Goal: Information Seeking & Learning: Learn about a topic

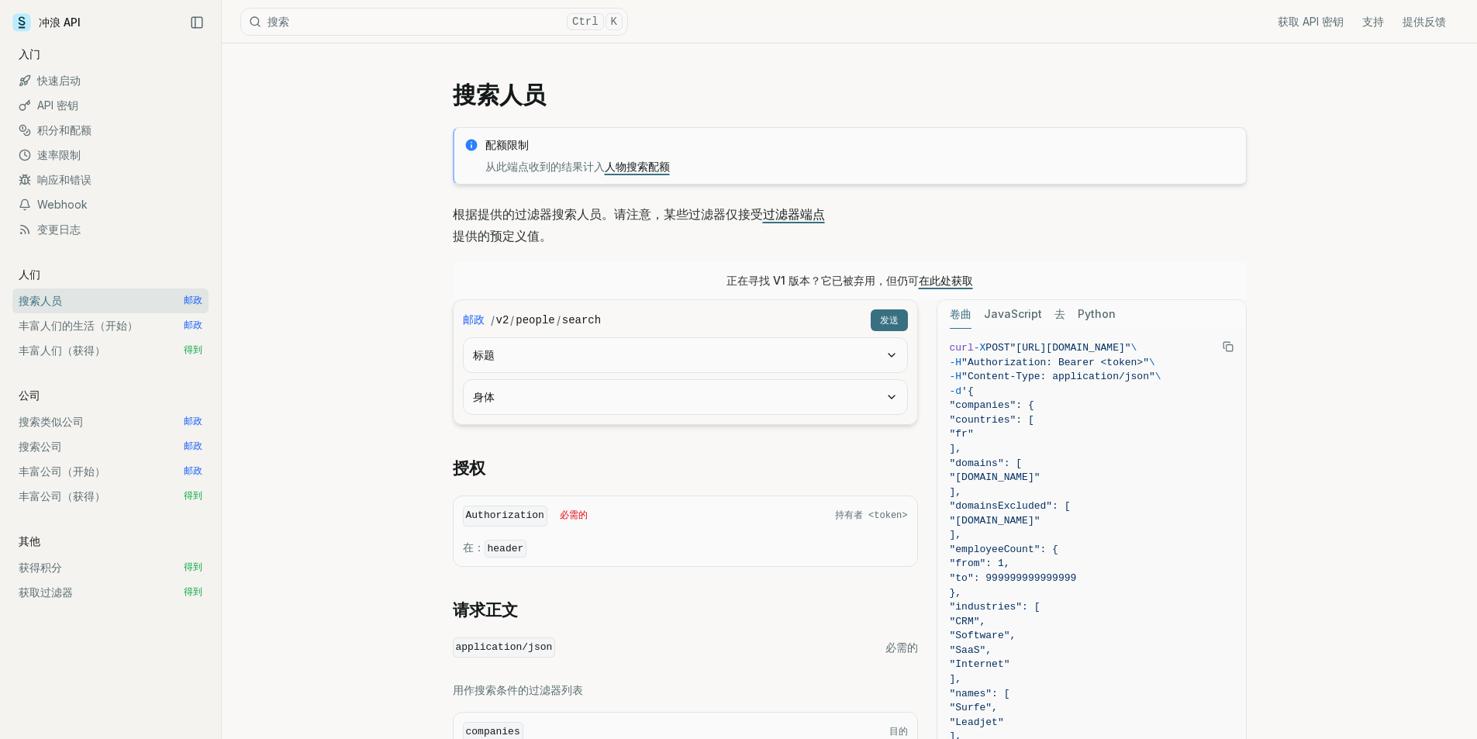
click at [820, 395] on button "身体" at bounding box center [686, 397] width 444 height 34
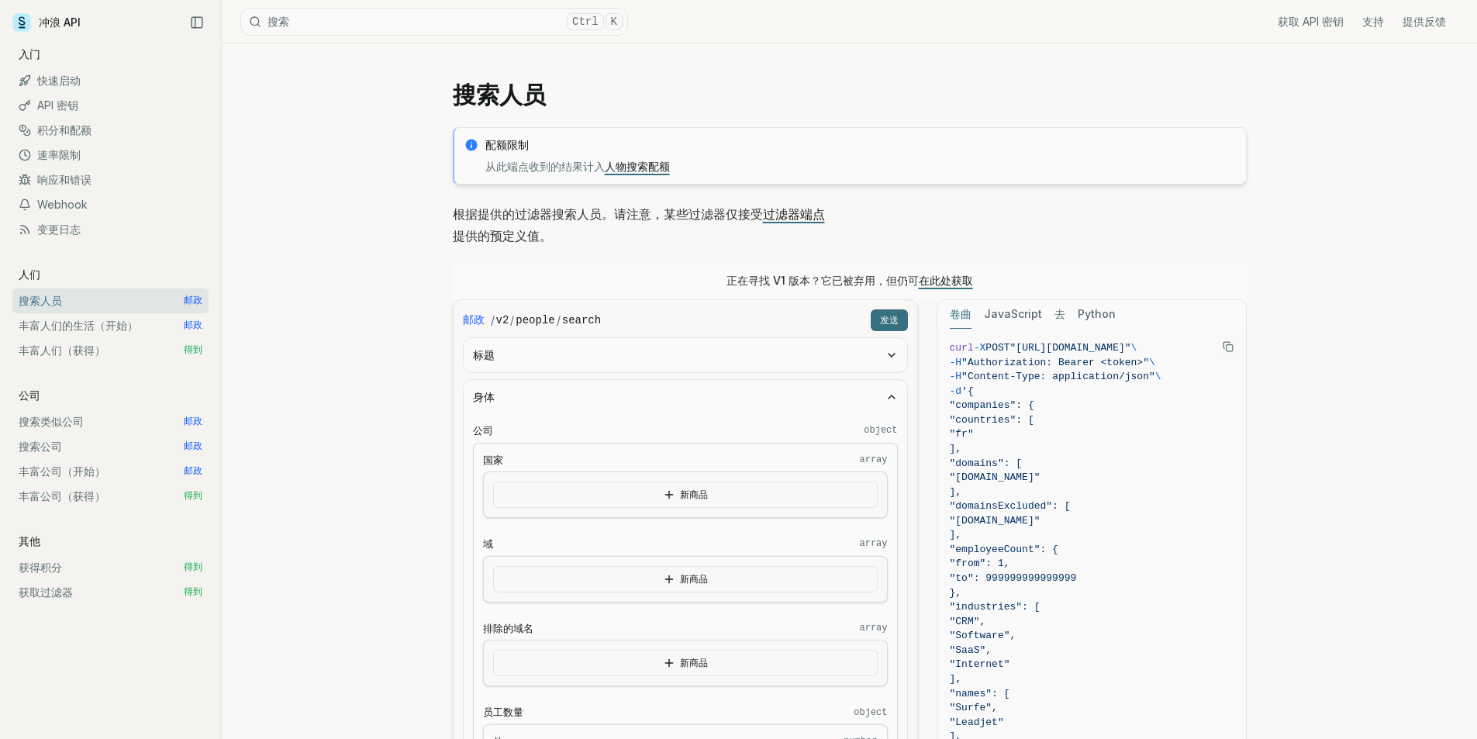
click at [759, 496] on button "新商品" at bounding box center [685, 495] width 385 height 26
click at [675, 554] on button "新商品" at bounding box center [685, 550] width 385 height 26
click at [685, 540] on button "新商品" at bounding box center [685, 550] width 385 height 26
click at [672, 547] on icon "button" at bounding box center [669, 550] width 12 height 12
click at [694, 547] on font "新商品" at bounding box center [694, 550] width 28 height 12
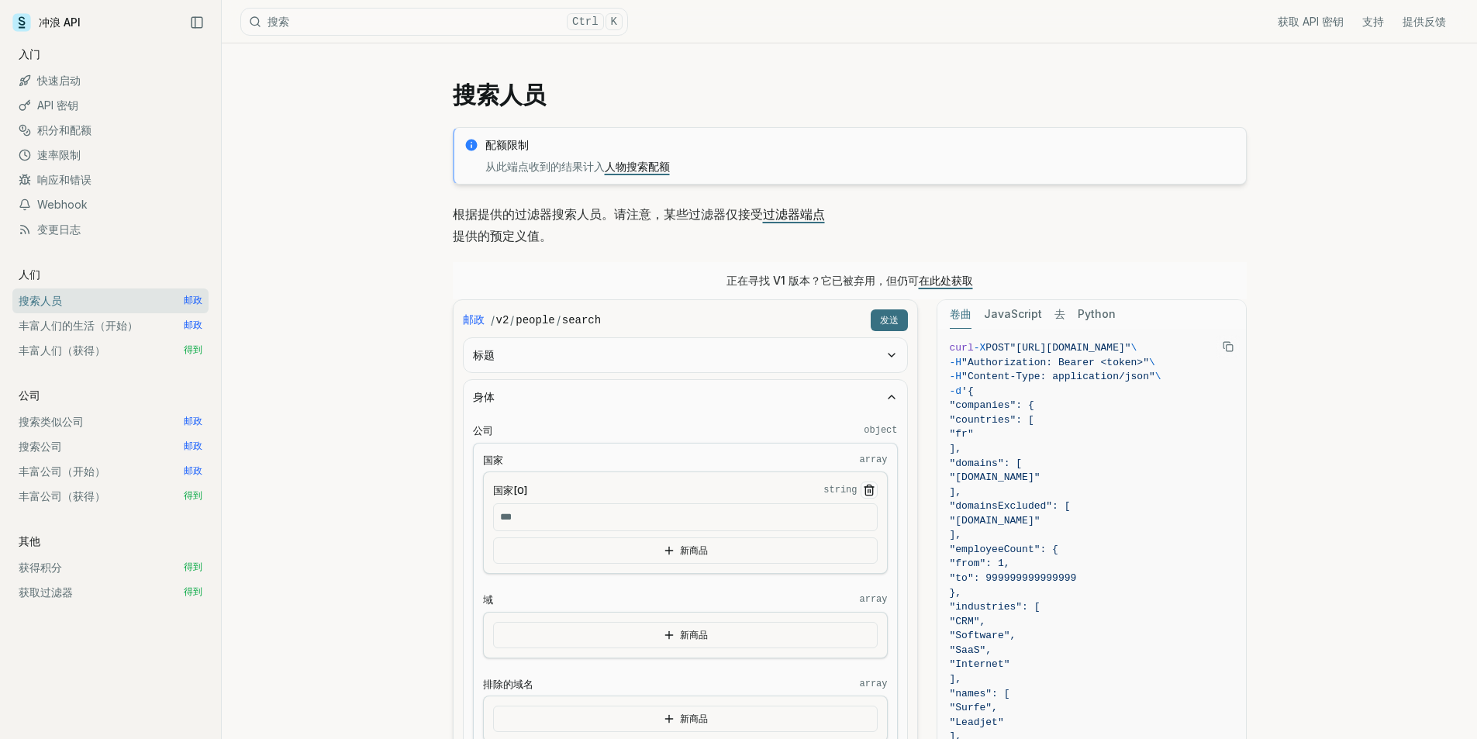
click at [732, 545] on button "新商品" at bounding box center [685, 550] width 385 height 26
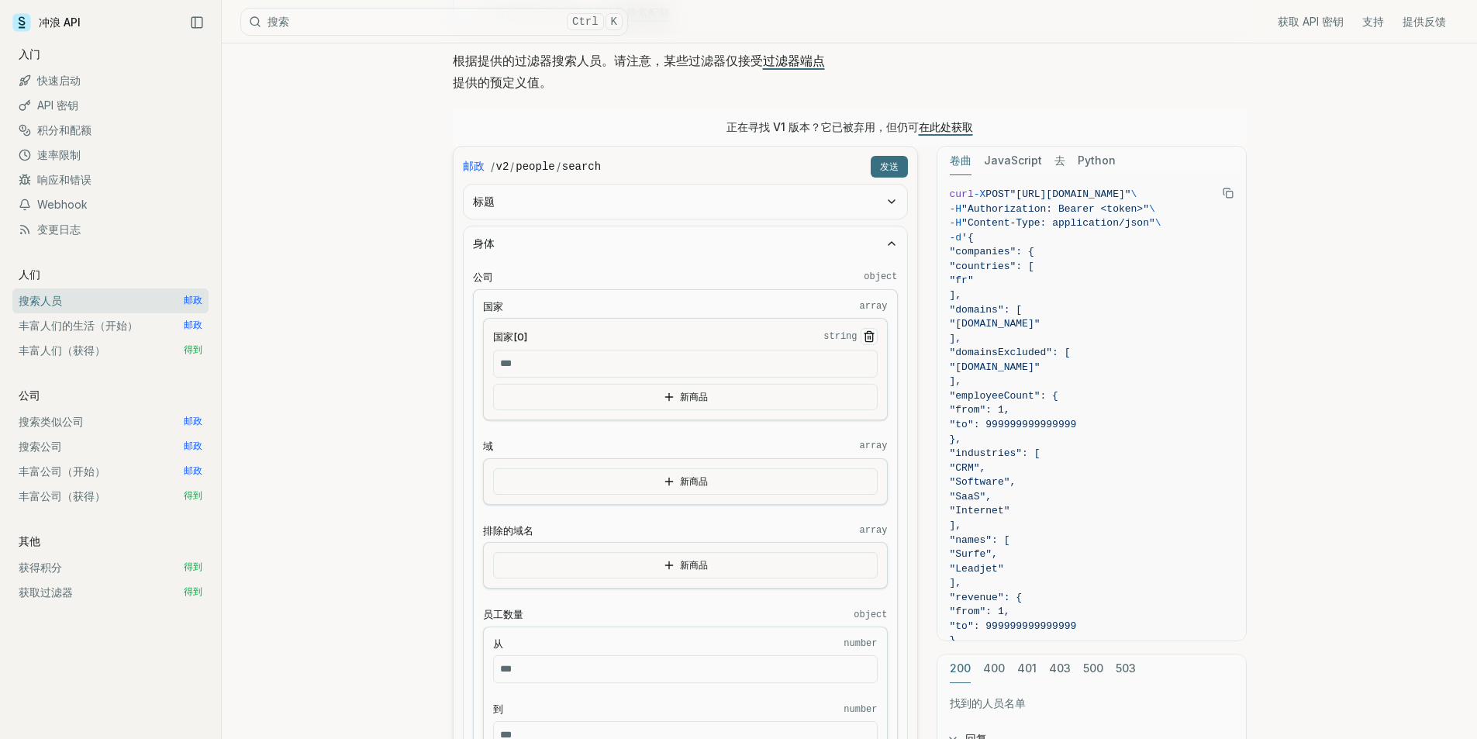
scroll to position [155, 0]
click at [684, 482] on font "新商品" at bounding box center [694, 480] width 28 height 12
click at [675, 614] on icon "button" at bounding box center [669, 619] width 12 height 12
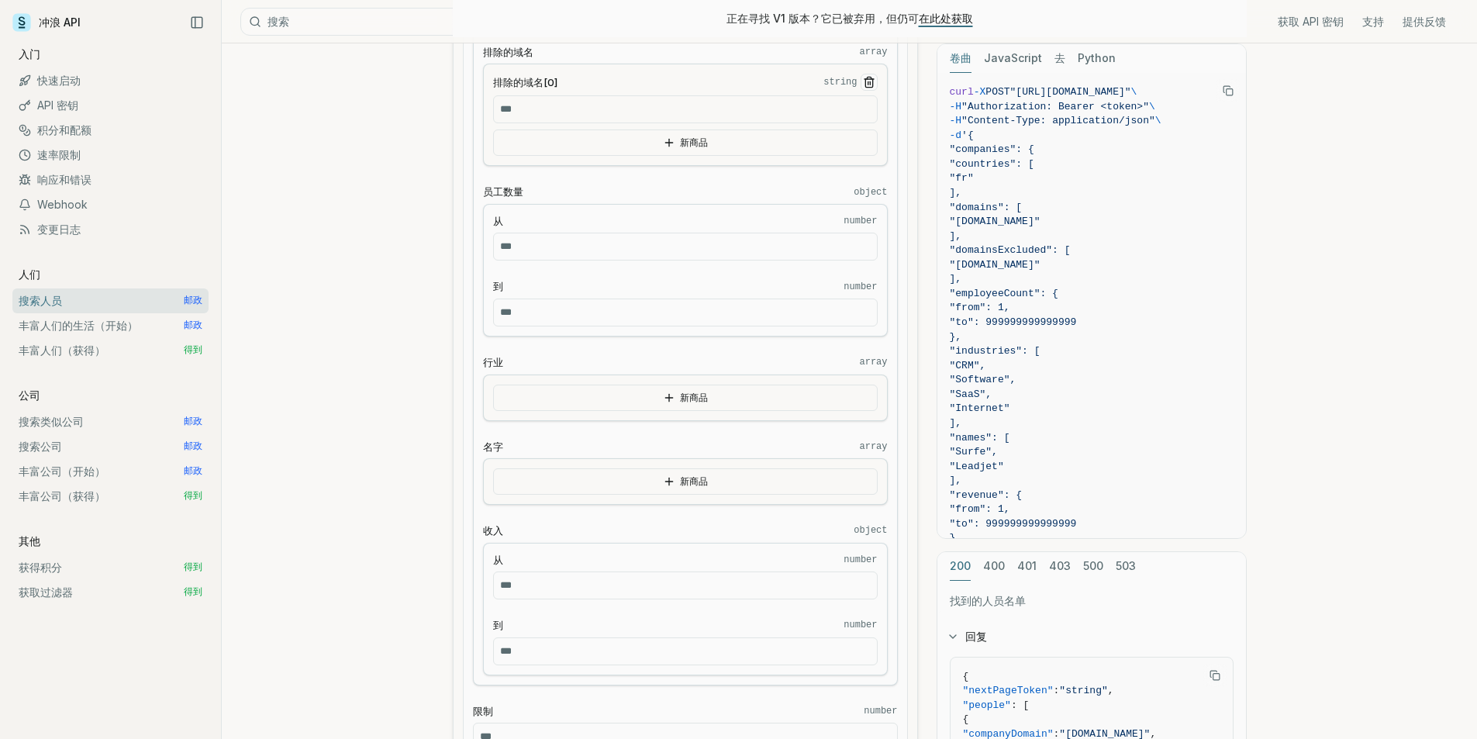
scroll to position [680, 0]
click at [50, 130] on font "积分和配额" at bounding box center [64, 129] width 54 height 13
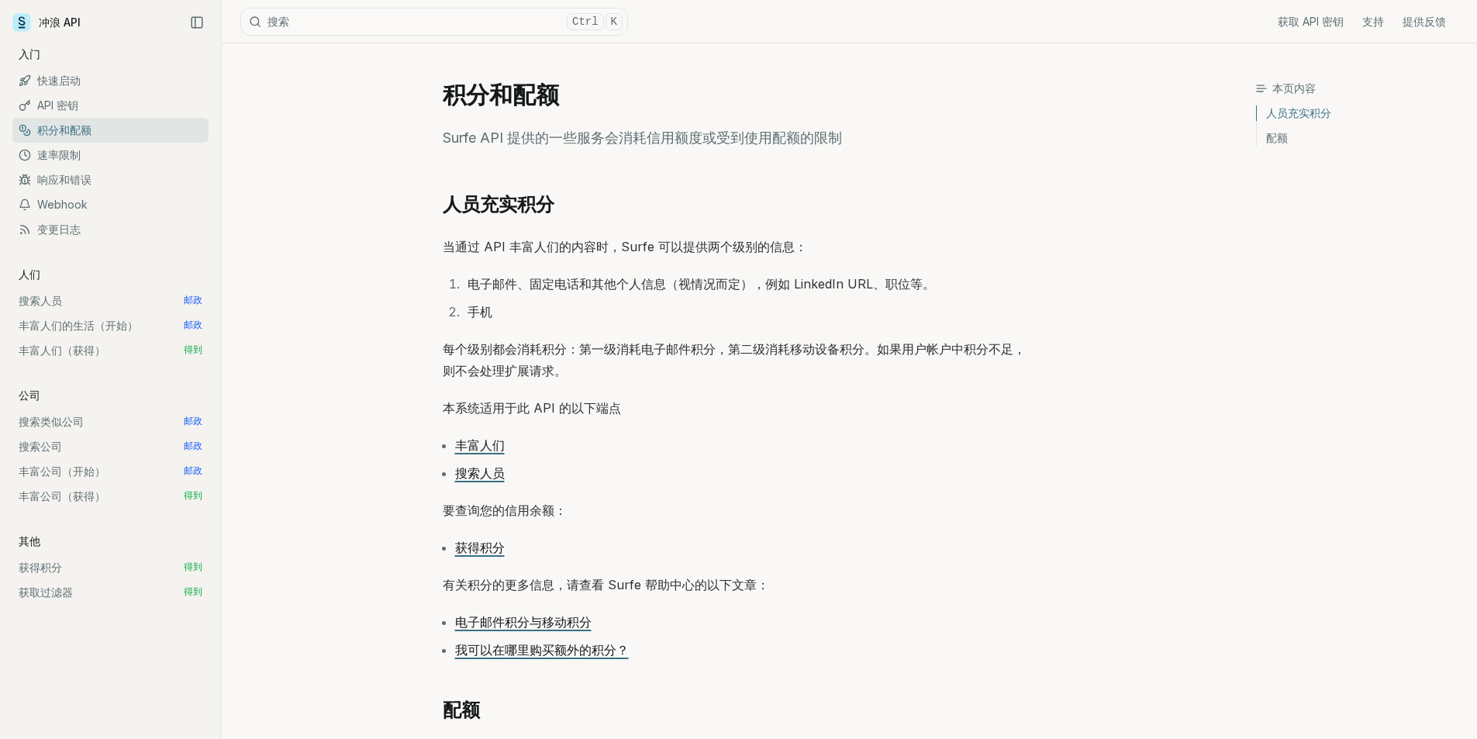
click at [59, 102] on font "API 密钥" at bounding box center [57, 104] width 41 height 13
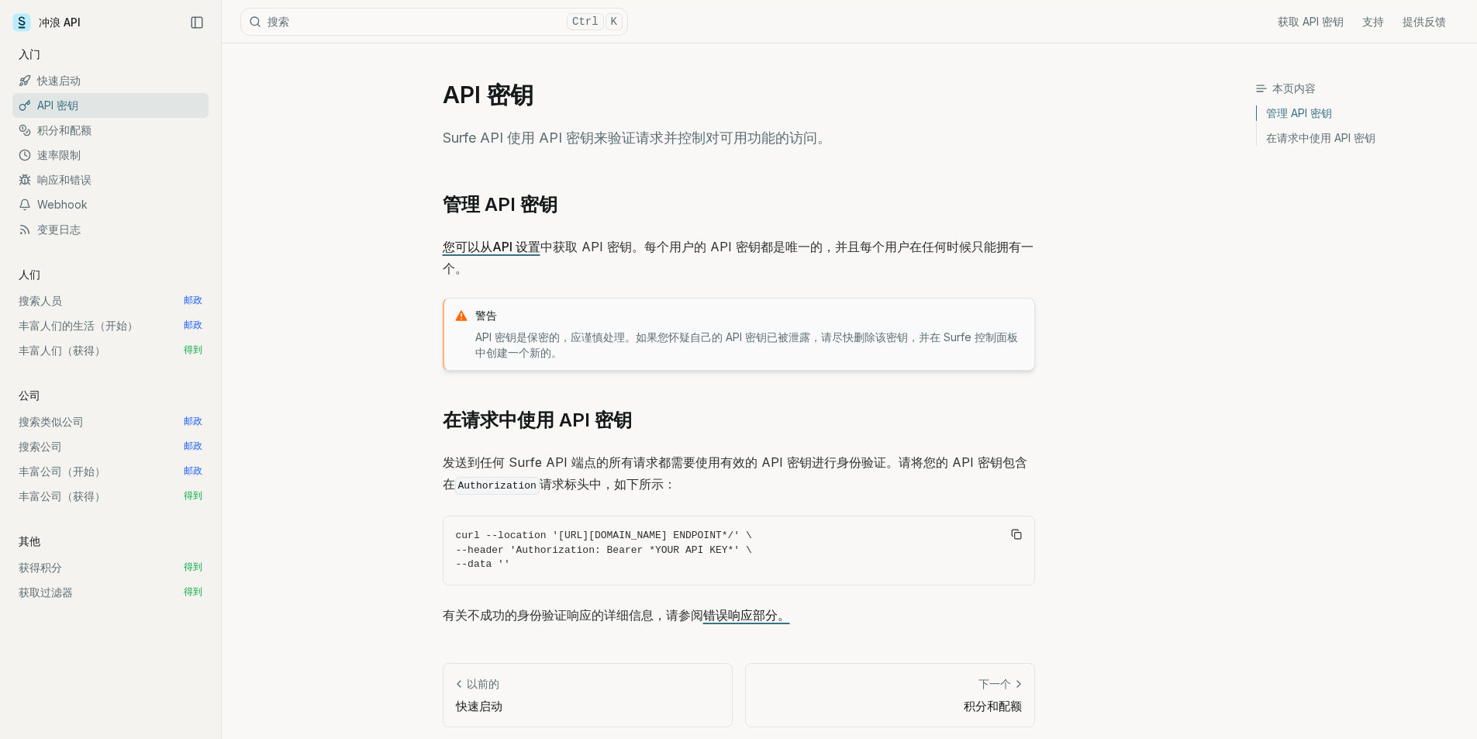
click at [500, 243] on font "您可以从API 设置" at bounding box center [492, 247] width 98 height 16
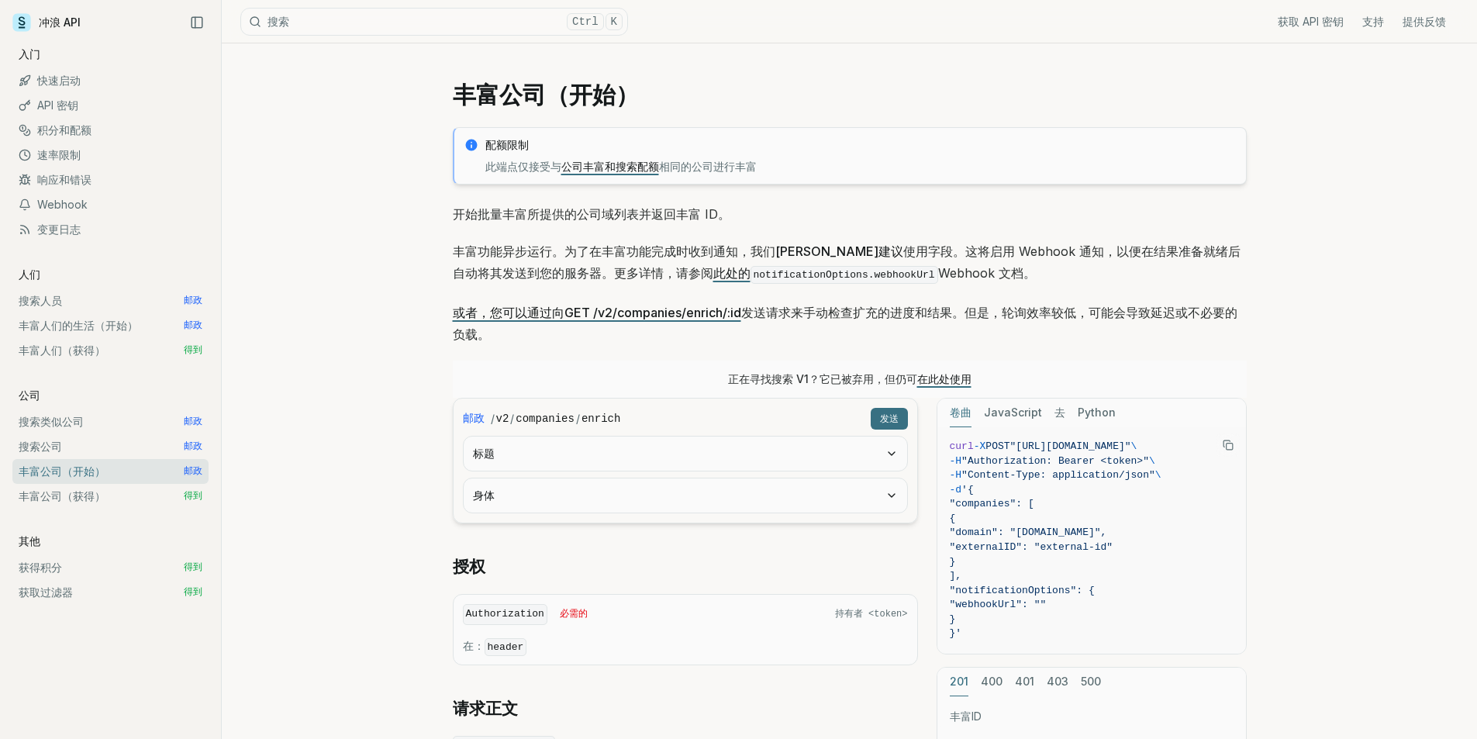
click at [47, 100] on font "API 密钥" at bounding box center [57, 104] width 41 height 13
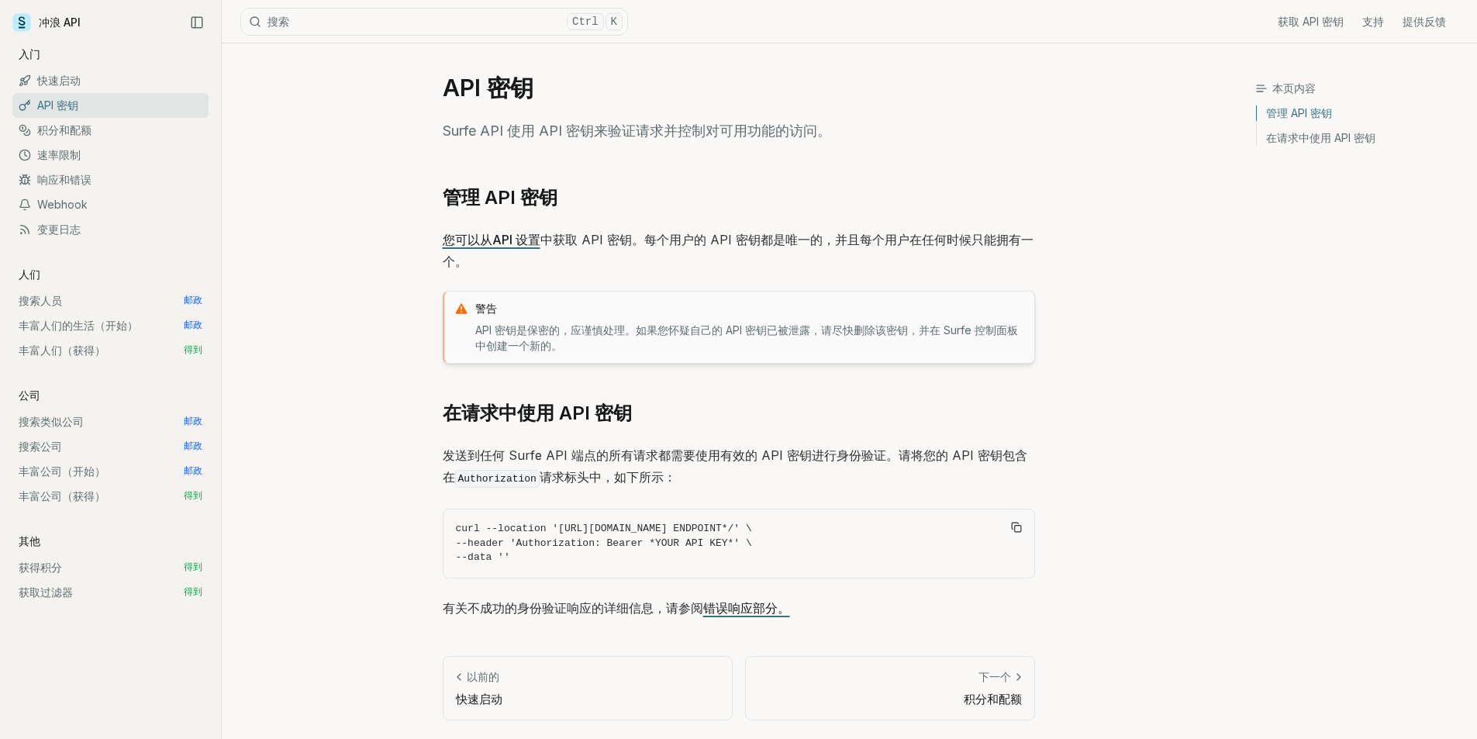
scroll to position [35, 0]
click at [469, 694] on font "快速启动" at bounding box center [479, 699] width 47 height 15
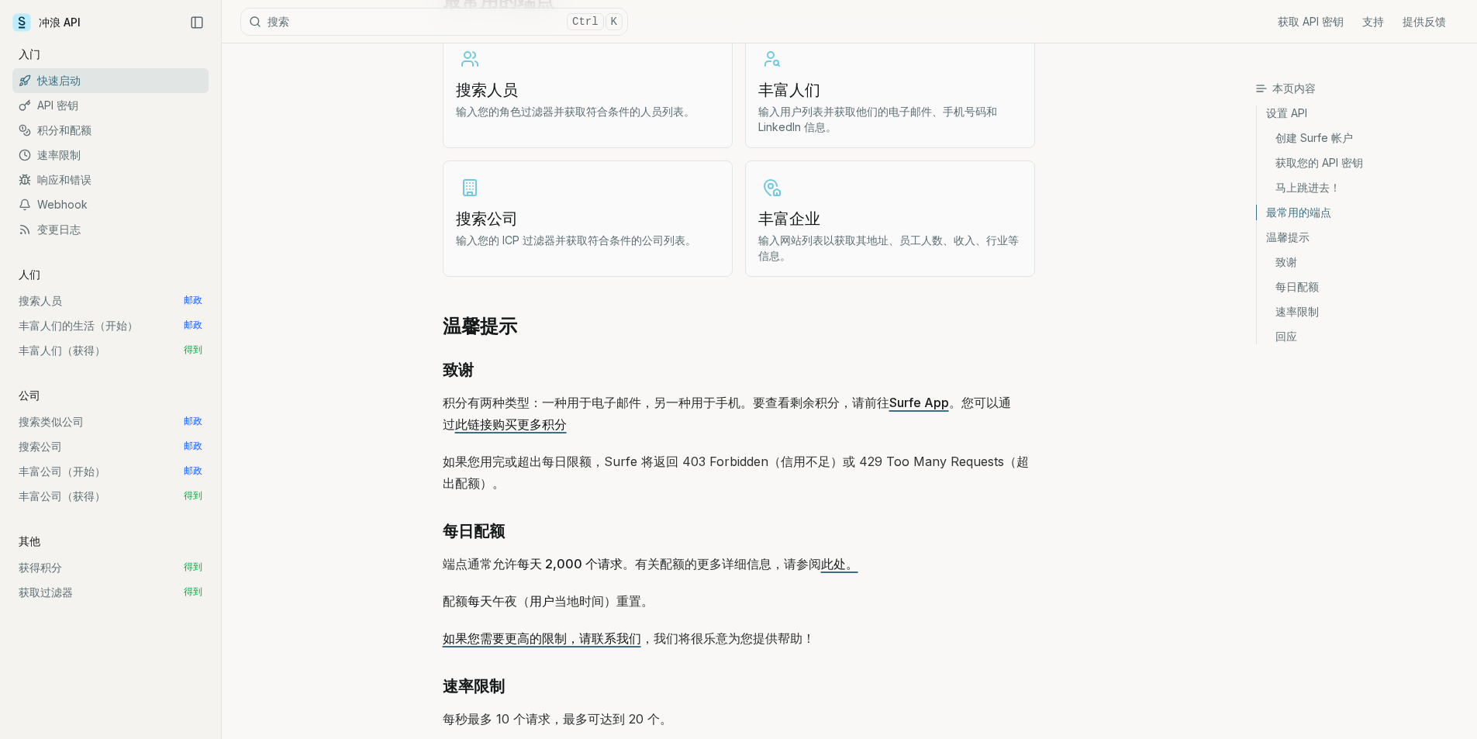
scroll to position [1896, 0]
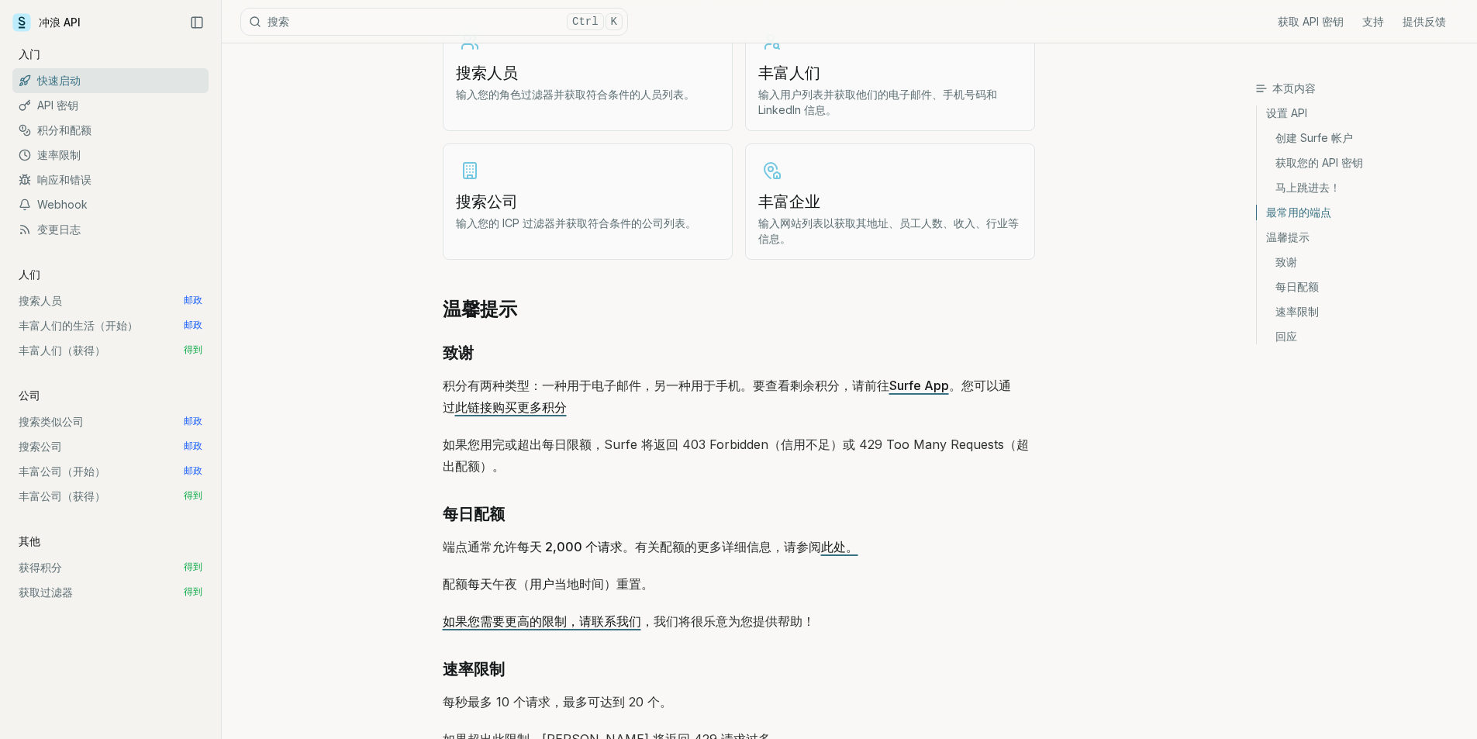
click at [906, 387] on font "Surfe App" at bounding box center [919, 386] width 60 height 16
click at [58, 157] on font "速率限制" at bounding box center [58, 154] width 43 height 13
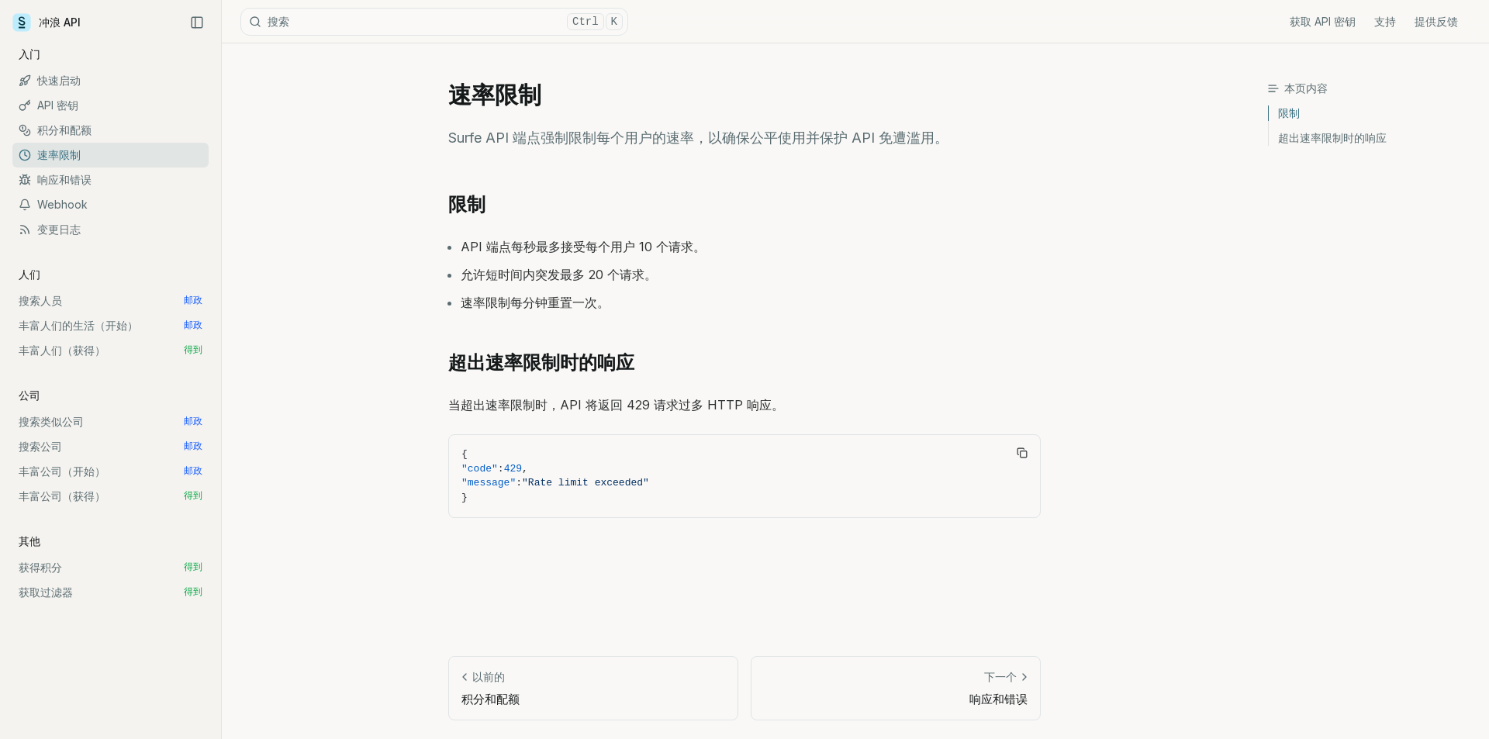
click at [65, 126] on font "积分和配额" at bounding box center [64, 129] width 54 height 13
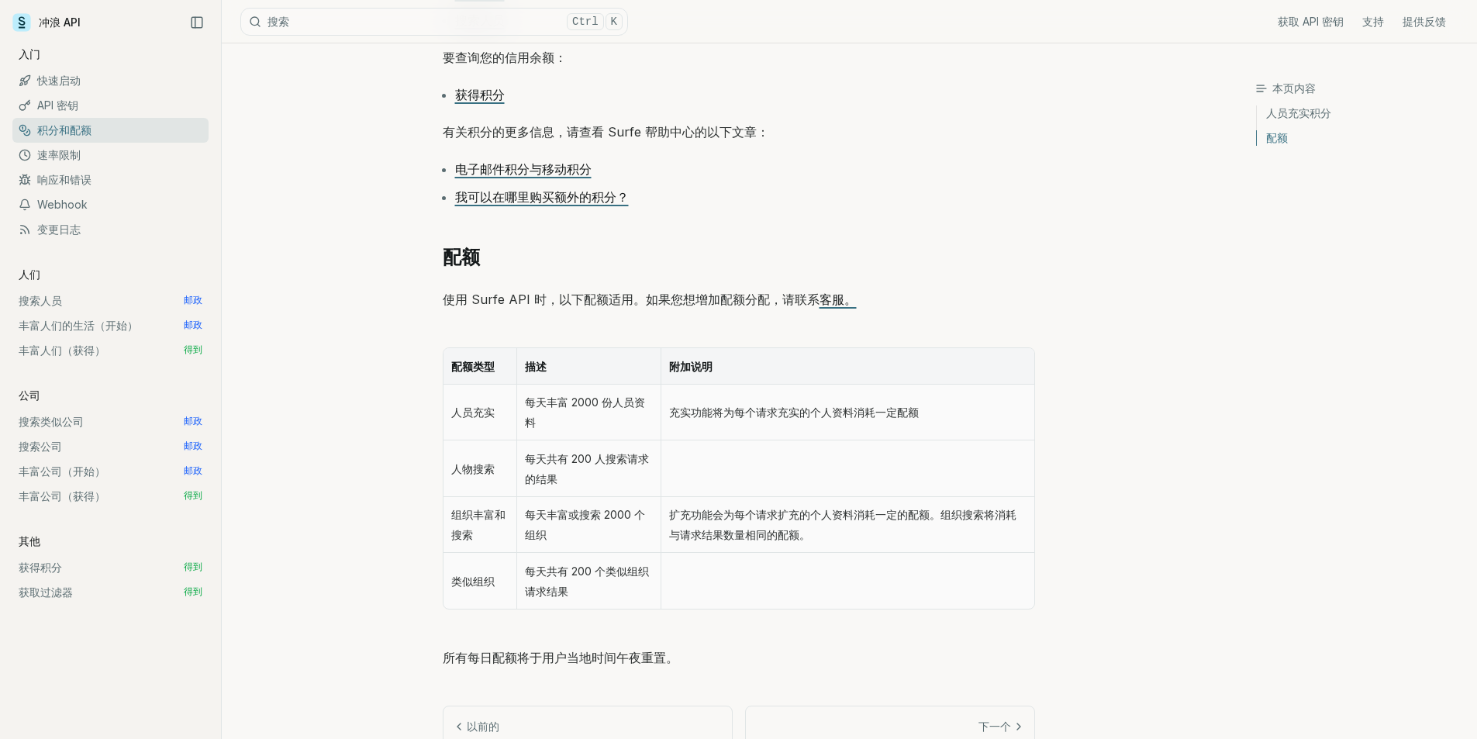
scroll to position [503, 0]
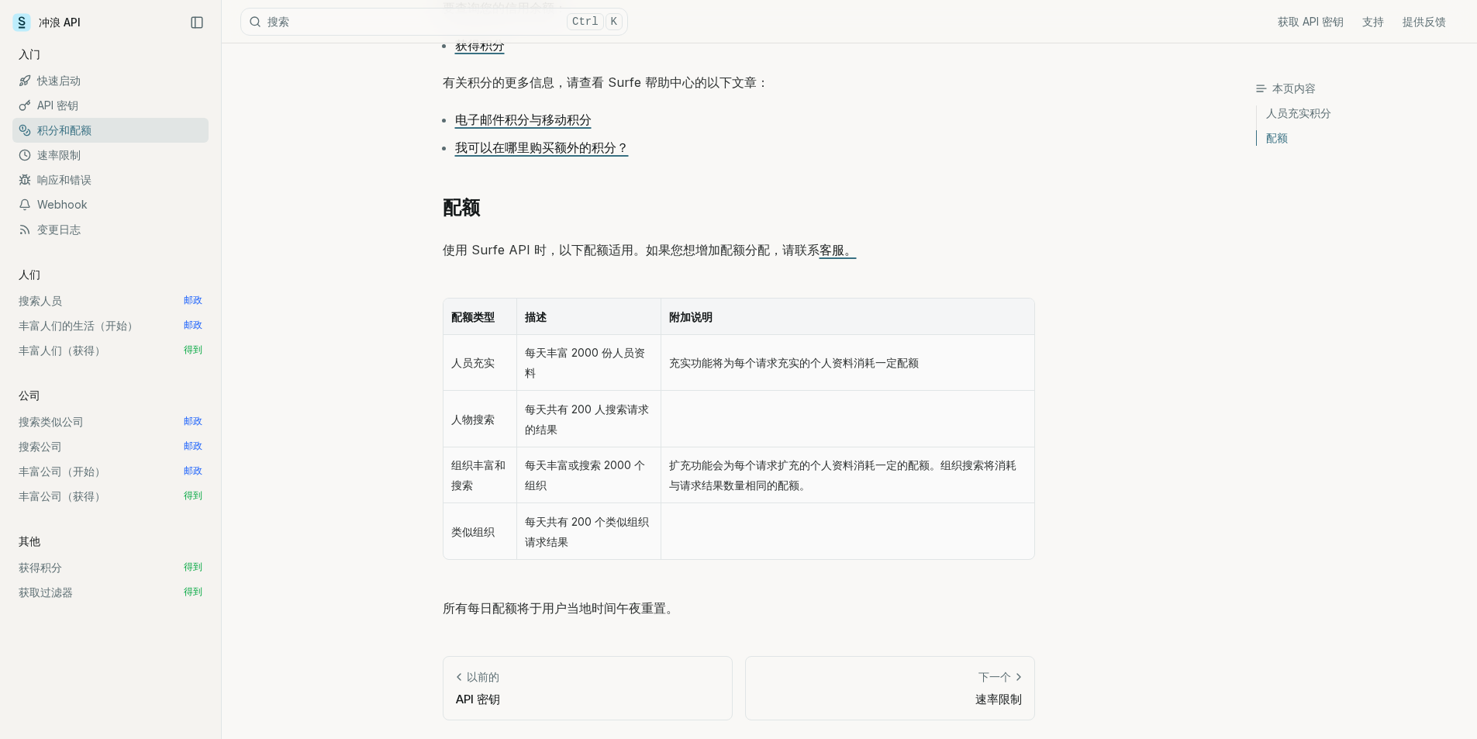
click at [999, 682] on font "下一个" at bounding box center [995, 676] width 33 height 13
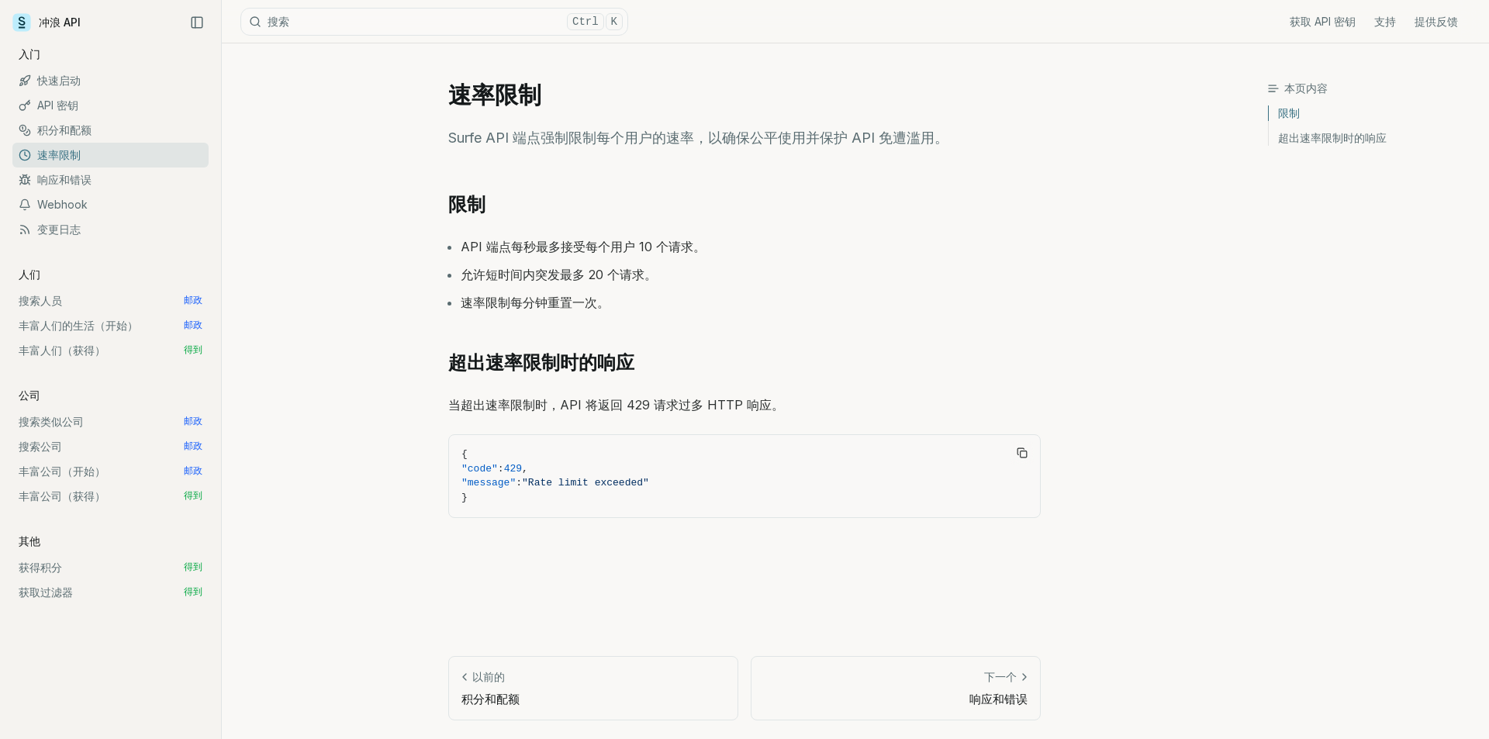
click at [983, 684] on div "下一个" at bounding box center [896, 677] width 264 height 16
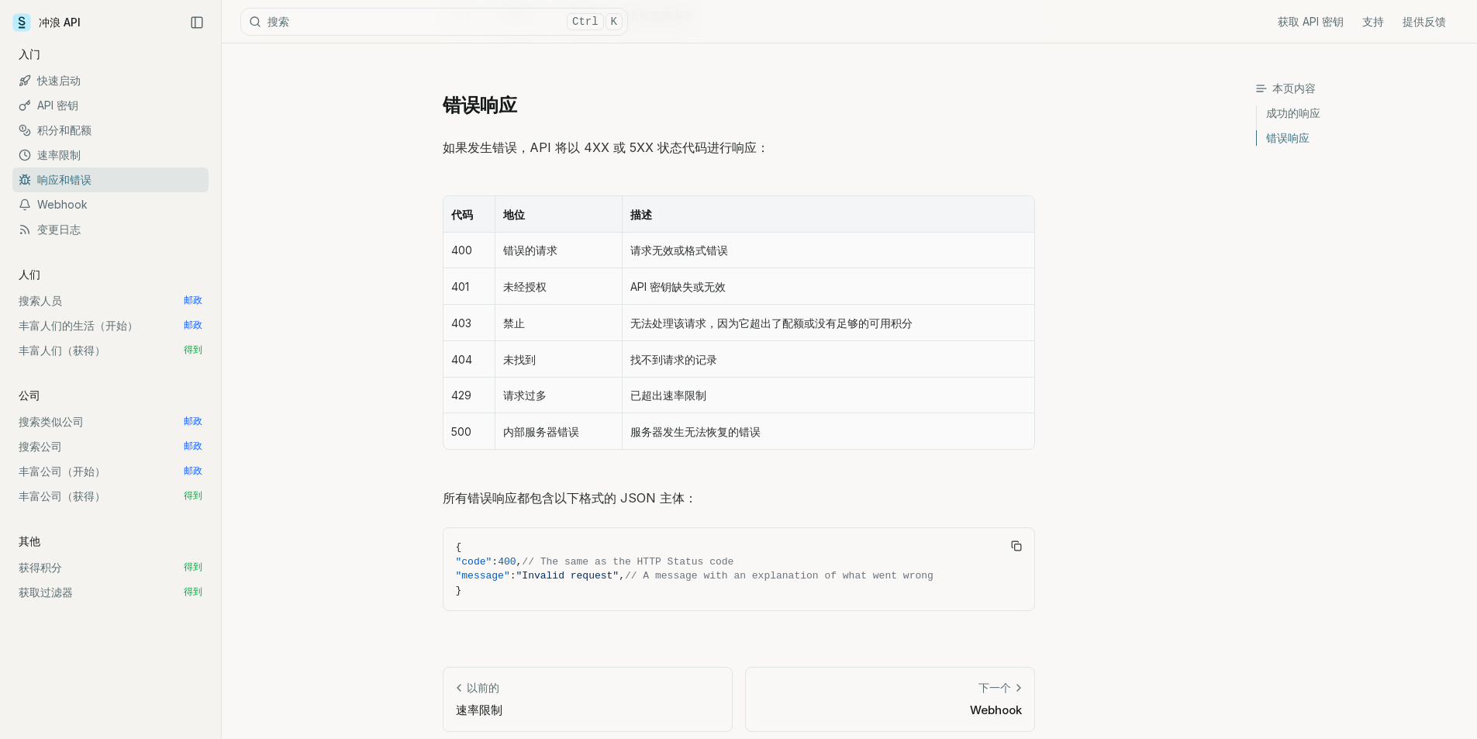
scroll to position [499, 0]
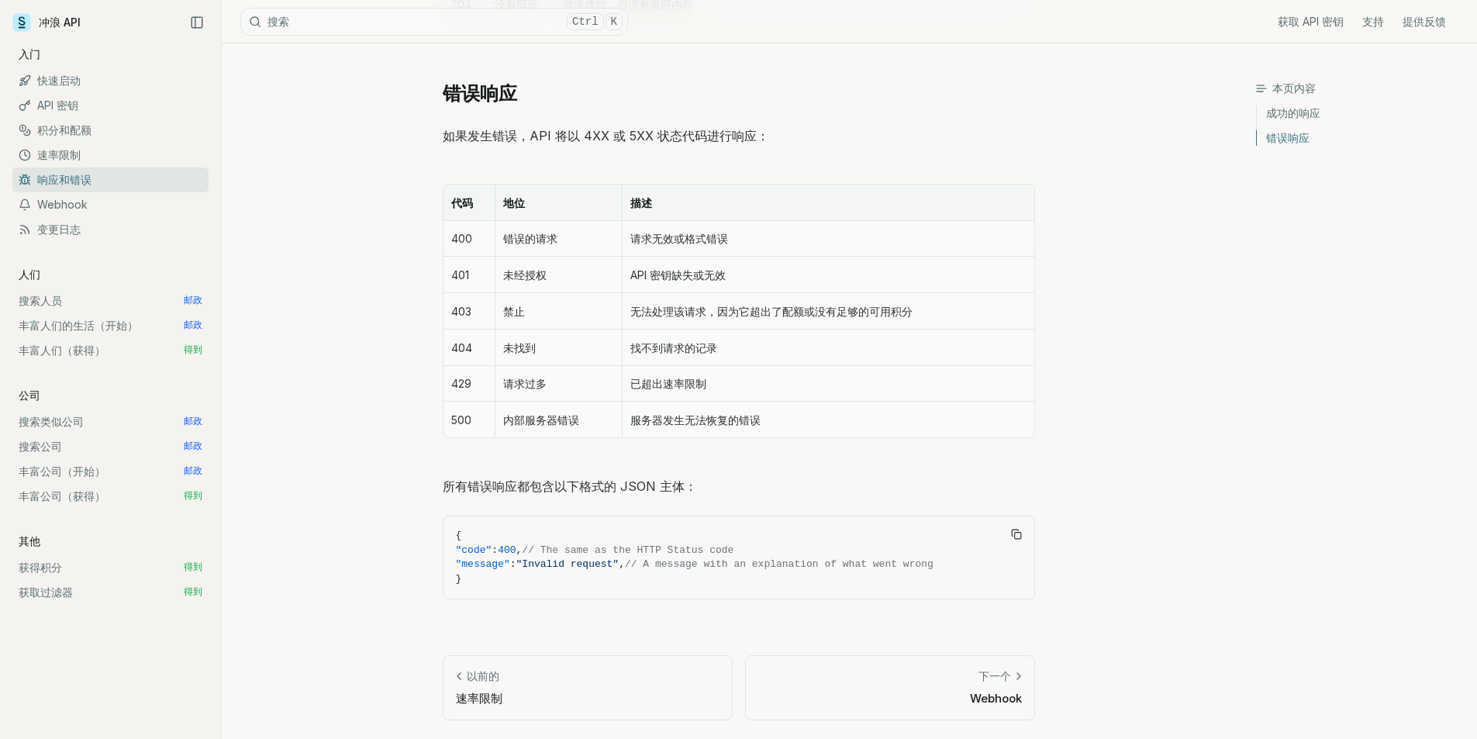
click at [1016, 678] on icon at bounding box center [1019, 676] width 12 height 12
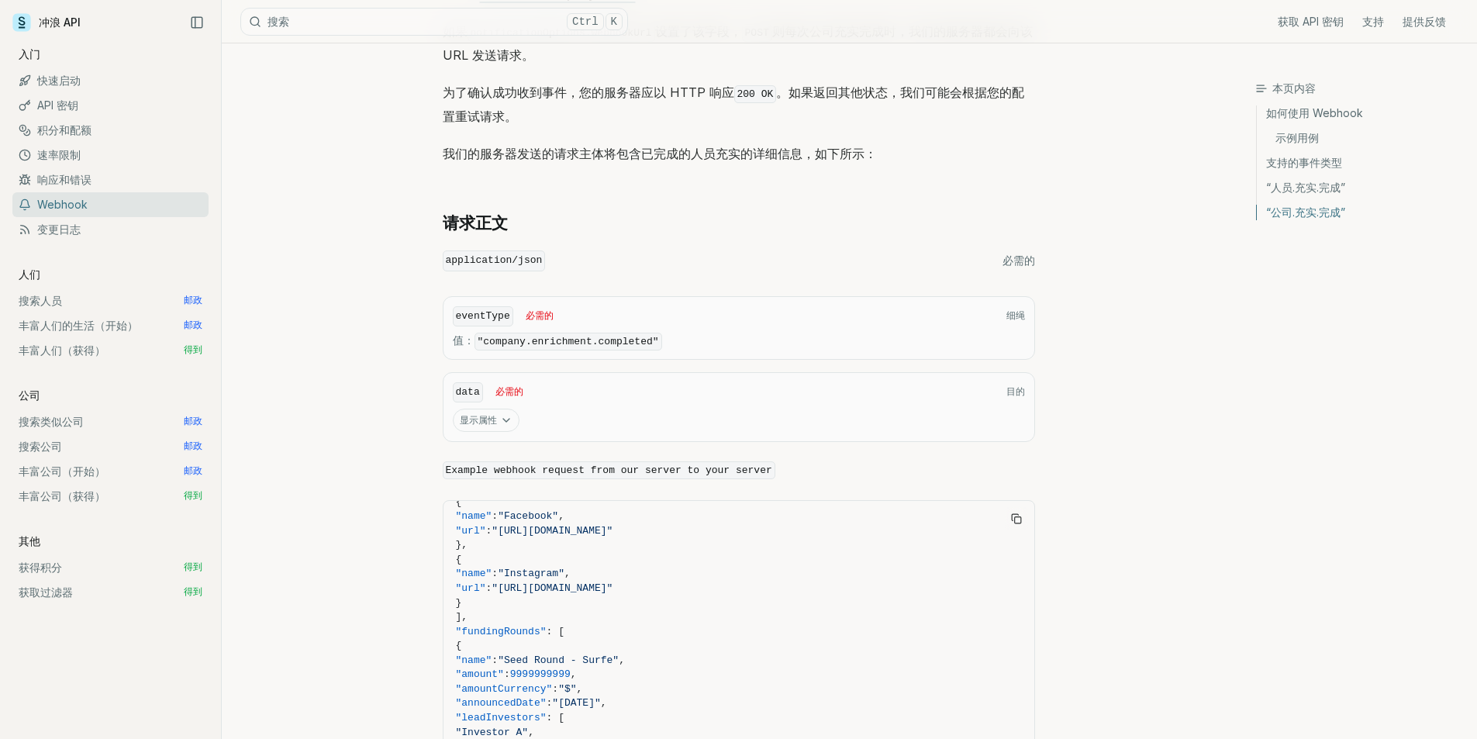
scroll to position [1100, 0]
